Goal: Understand process/instructions

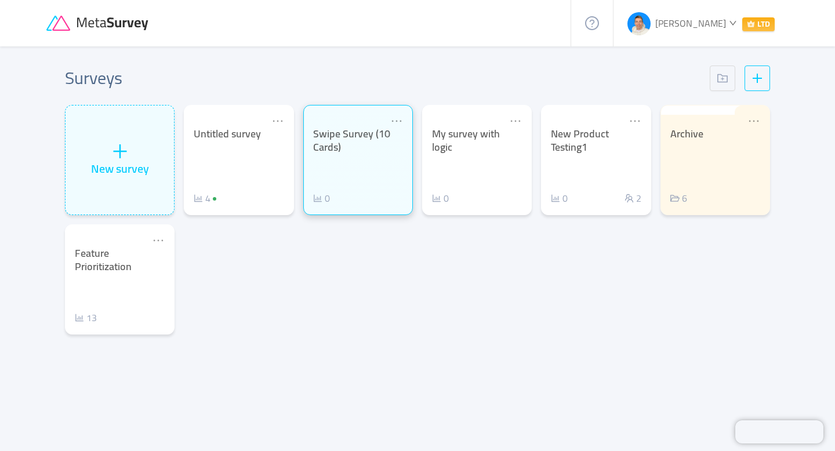
click at [363, 168] on div "Swipe Survey (10 Cards) 0" at bounding box center [358, 167] width 90 height 78
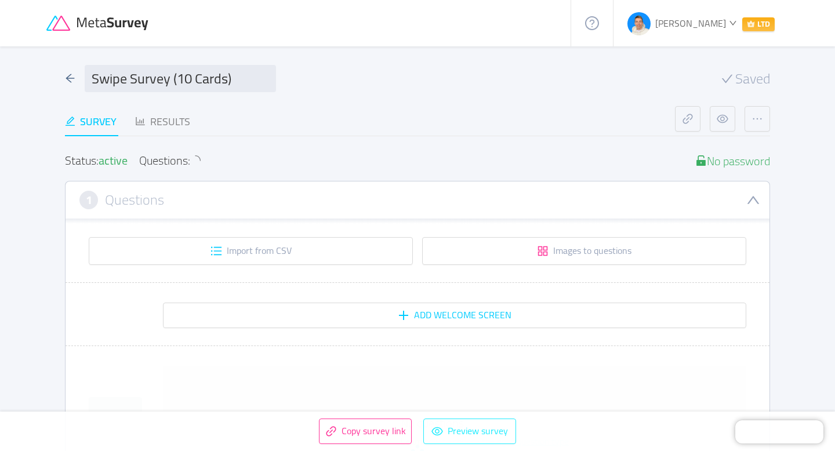
click at [441, 419] on button "Preview survey" at bounding box center [469, 432] width 93 height 26
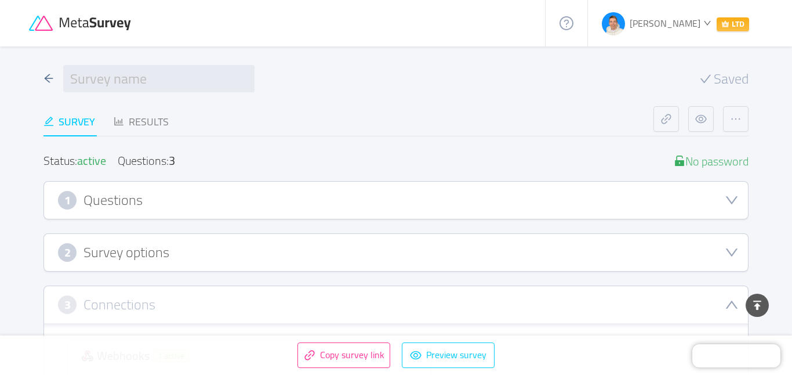
scroll to position [244, 0]
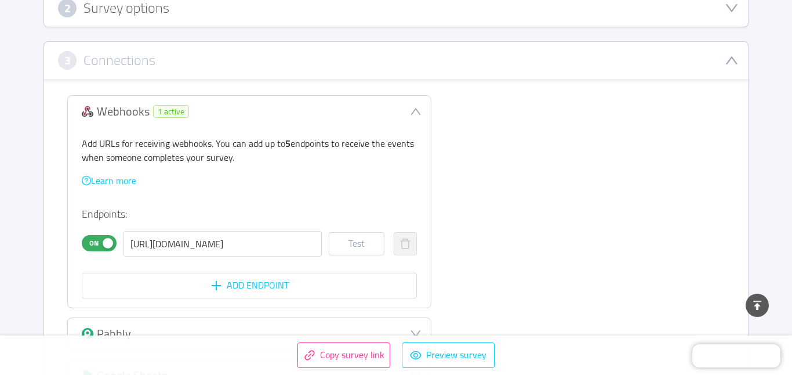
click at [213, 175] on p "Learn more" at bounding box center [249, 180] width 335 height 14
